Goal: Task Accomplishment & Management: Manage account settings

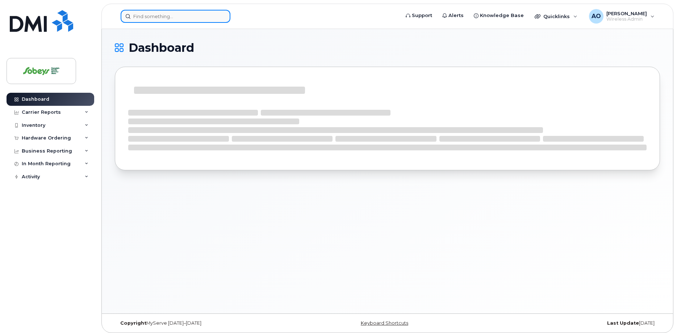
click at [157, 13] on input at bounding box center [176, 16] width 110 height 13
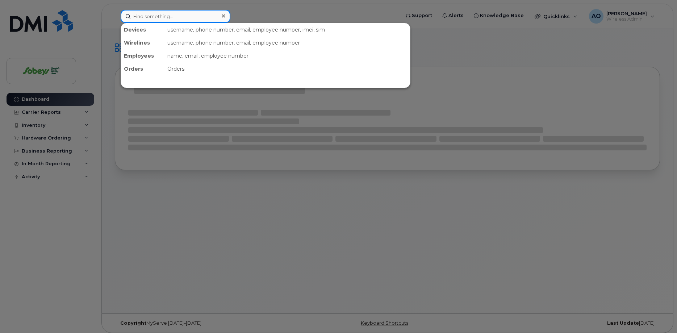
paste input "Monika"
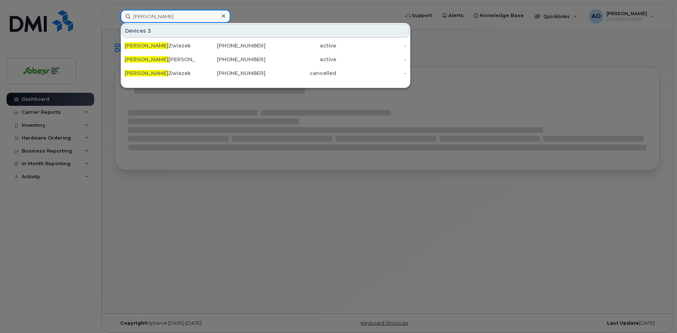
type input "Monika"
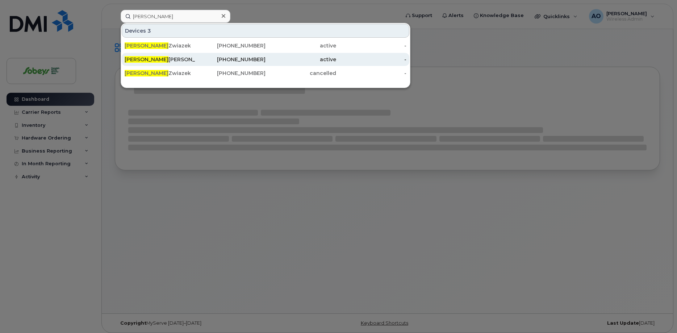
click at [169, 58] on div "Monika Kozuch" at bounding box center [160, 59] width 71 height 7
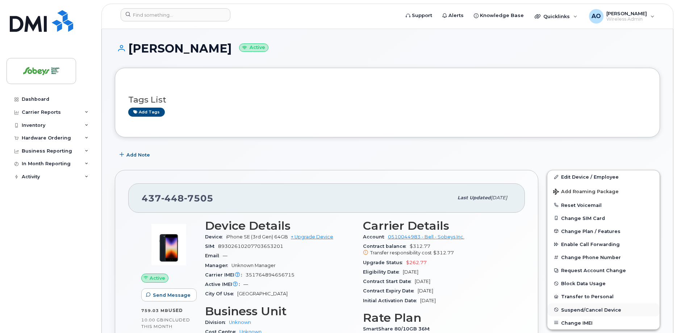
click at [587, 310] on span "Suspend/Cancel Device" at bounding box center [591, 309] width 60 height 5
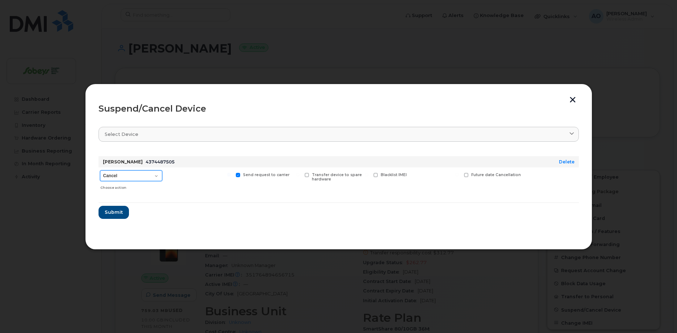
click option "Suspend - Full Rate" at bounding box center [0, 0] width 0 height 0
click at [128, 182] on div "Choose action" at bounding box center [131, 186] width 62 height 9
select select "[object Object]"
click option "Suspend - Reduced Rate" at bounding box center [0, 0] width 0 height 0
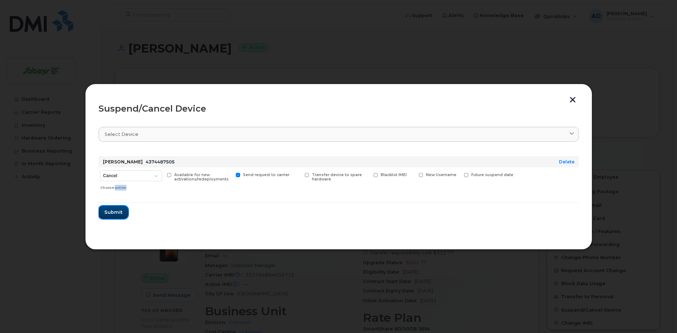
click at [117, 215] on span "Submit" at bounding box center [113, 212] width 18 height 7
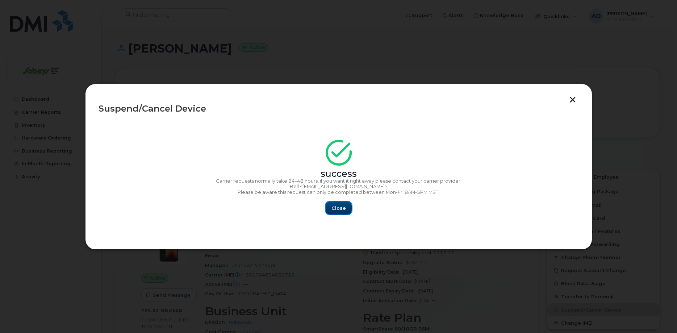
click at [344, 212] on span "Close" at bounding box center [339, 208] width 14 height 7
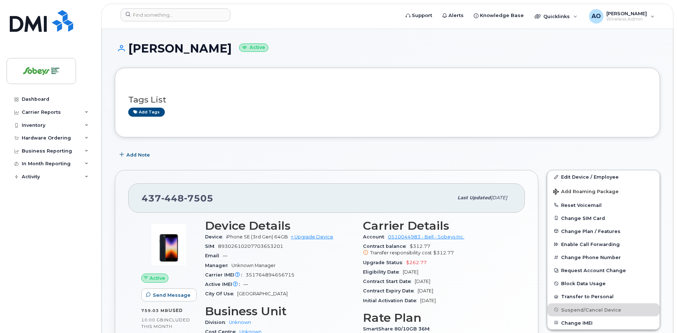
click at [198, 194] on span "7505" at bounding box center [198, 198] width 29 height 11
copy span "437 448 7505"
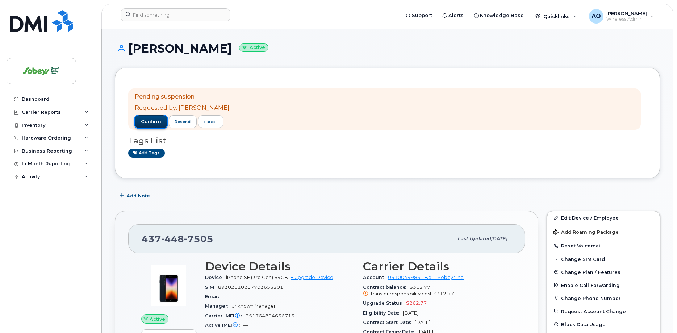
click at [152, 121] on span "confirm" at bounding box center [151, 122] width 20 height 7
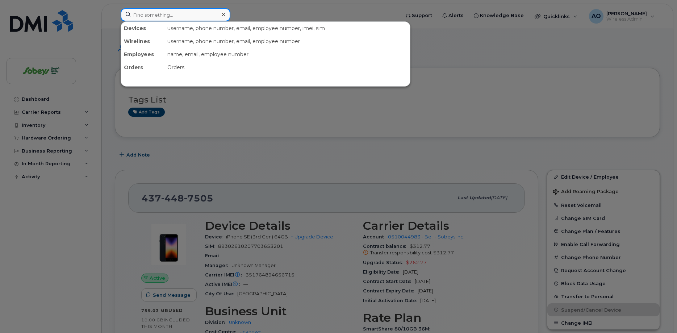
click at [191, 14] on input at bounding box center [176, 14] width 110 height 13
paste input "Bibi"
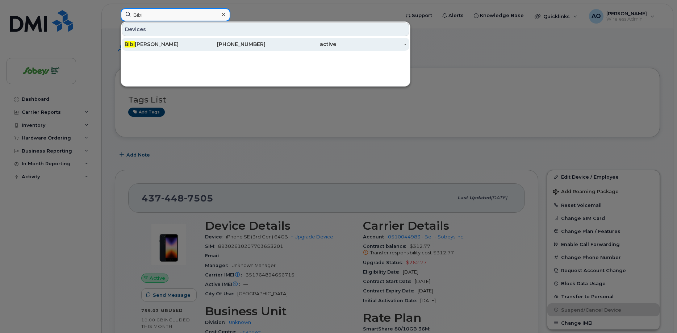
type input "Bibi"
click at [145, 42] on div "Bibi Ramnauth" at bounding box center [160, 44] width 71 height 7
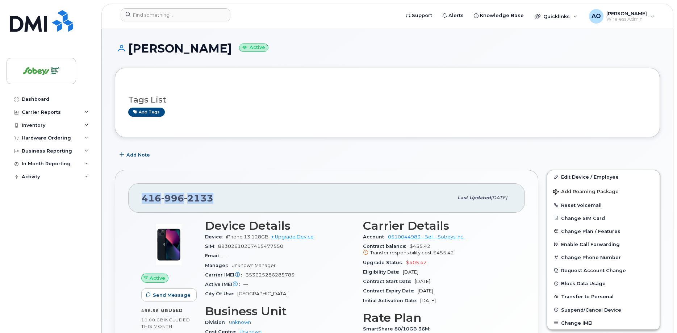
drag, startPoint x: 215, startPoint y: 198, endPoint x: 128, endPoint y: 196, distance: 87.0
click at [128, 196] on div "416 996 2133 Last updated Oct 06, 2025 Active Send Message 498.56 MB  used 10.0…" at bounding box center [327, 291] width 424 height 243
copy span "416 996 2133"
click at [580, 308] on span "Suspend/Cancel Device" at bounding box center [591, 309] width 60 height 5
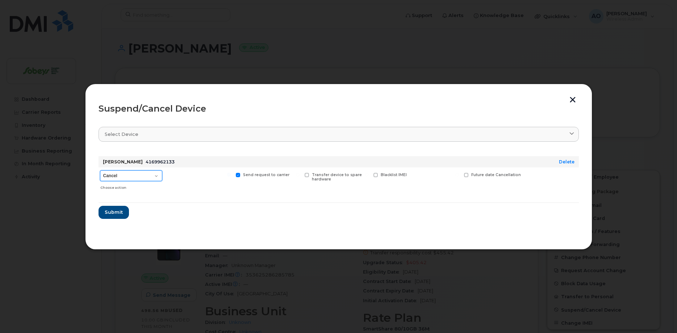
select select "[object Object]"
click option "Suspend - Reduced Rate" at bounding box center [0, 0] width 0 height 0
click at [120, 215] on span "Submit" at bounding box center [113, 212] width 18 height 7
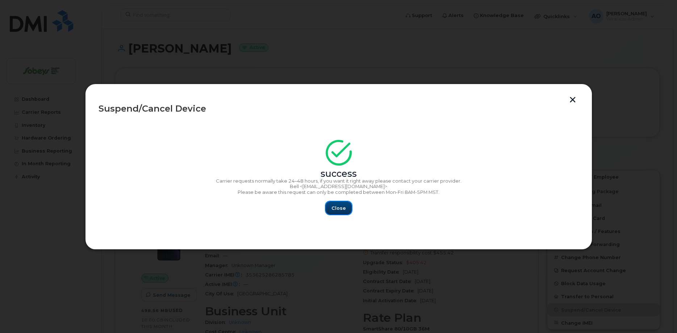
click at [330, 207] on button "Close" at bounding box center [339, 208] width 26 height 13
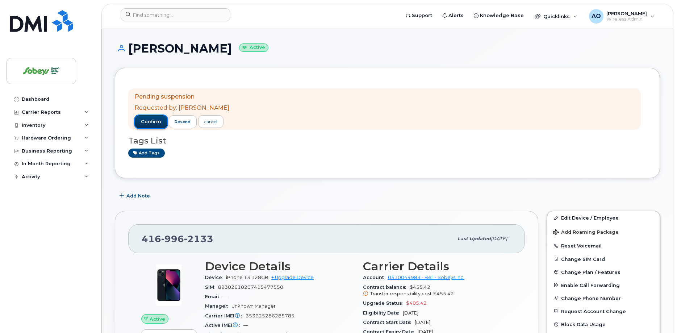
click at [157, 123] on span "confirm" at bounding box center [151, 122] width 20 height 7
click at [147, 123] on span "confirm" at bounding box center [151, 122] width 20 height 7
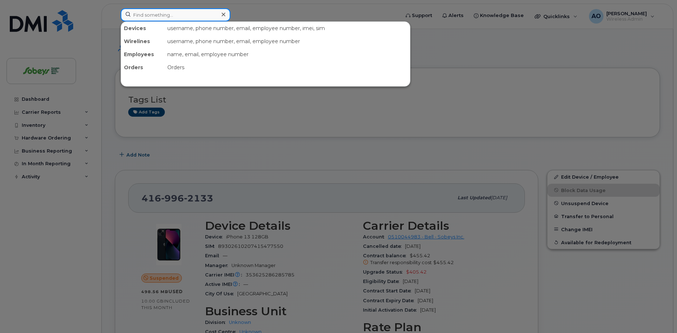
click at [162, 17] on input at bounding box center [176, 14] width 110 height 13
paste input "Phayline"
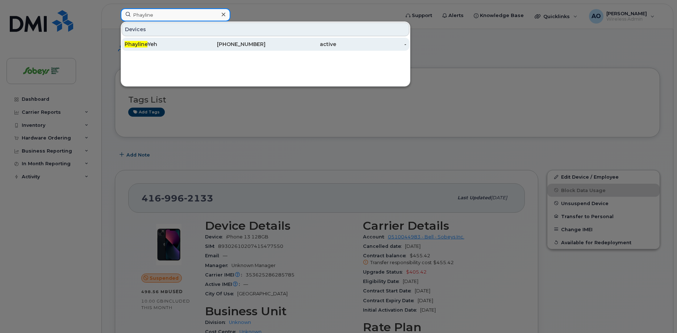
type input "Phayline"
click at [150, 49] on div "Phayline Yeh" at bounding box center [160, 44] width 71 height 13
